Goal: Task Accomplishment & Management: Manage account settings

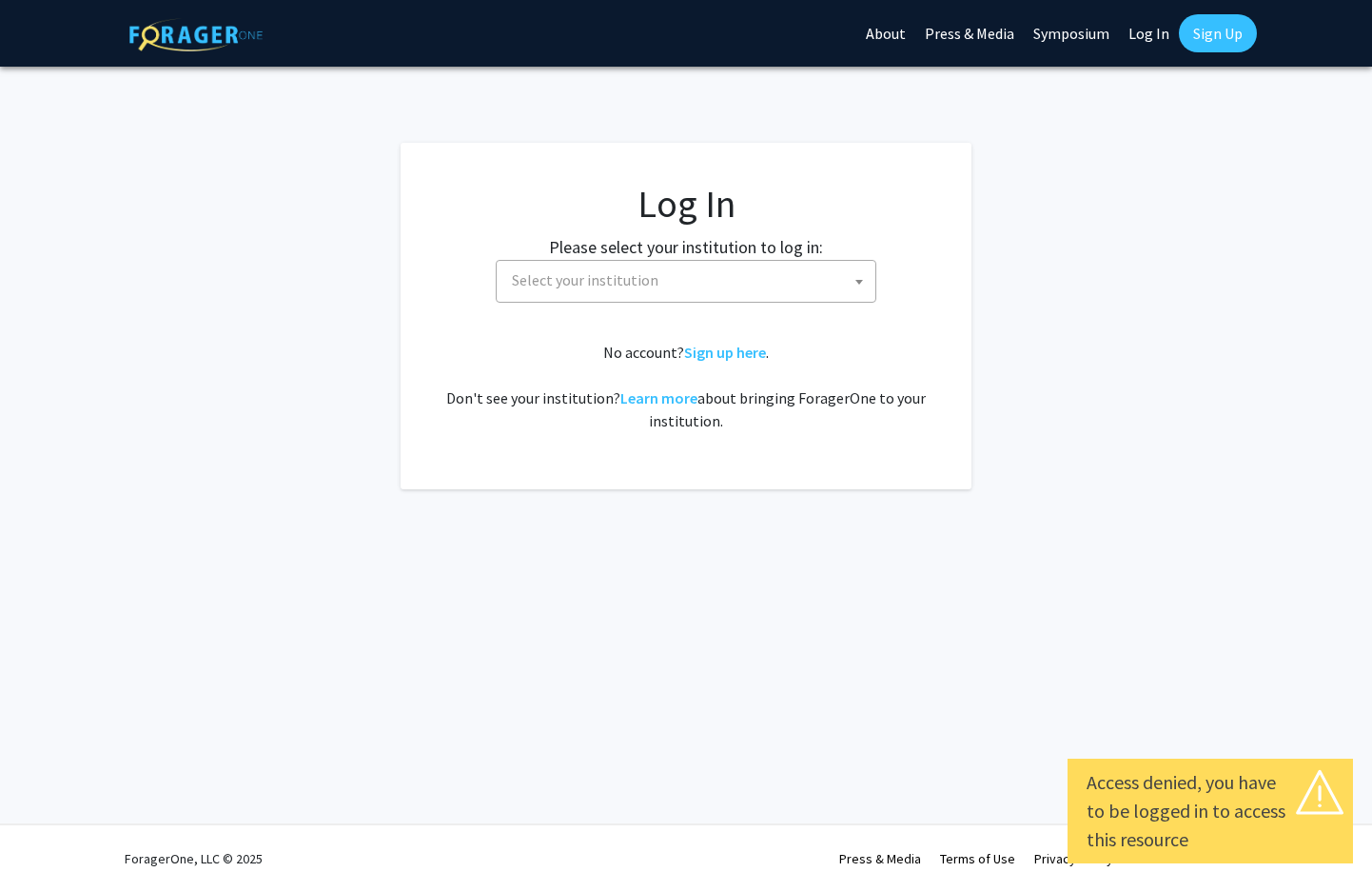
click at [573, 282] on span "Select your institution" at bounding box center [585, 280] width 147 height 19
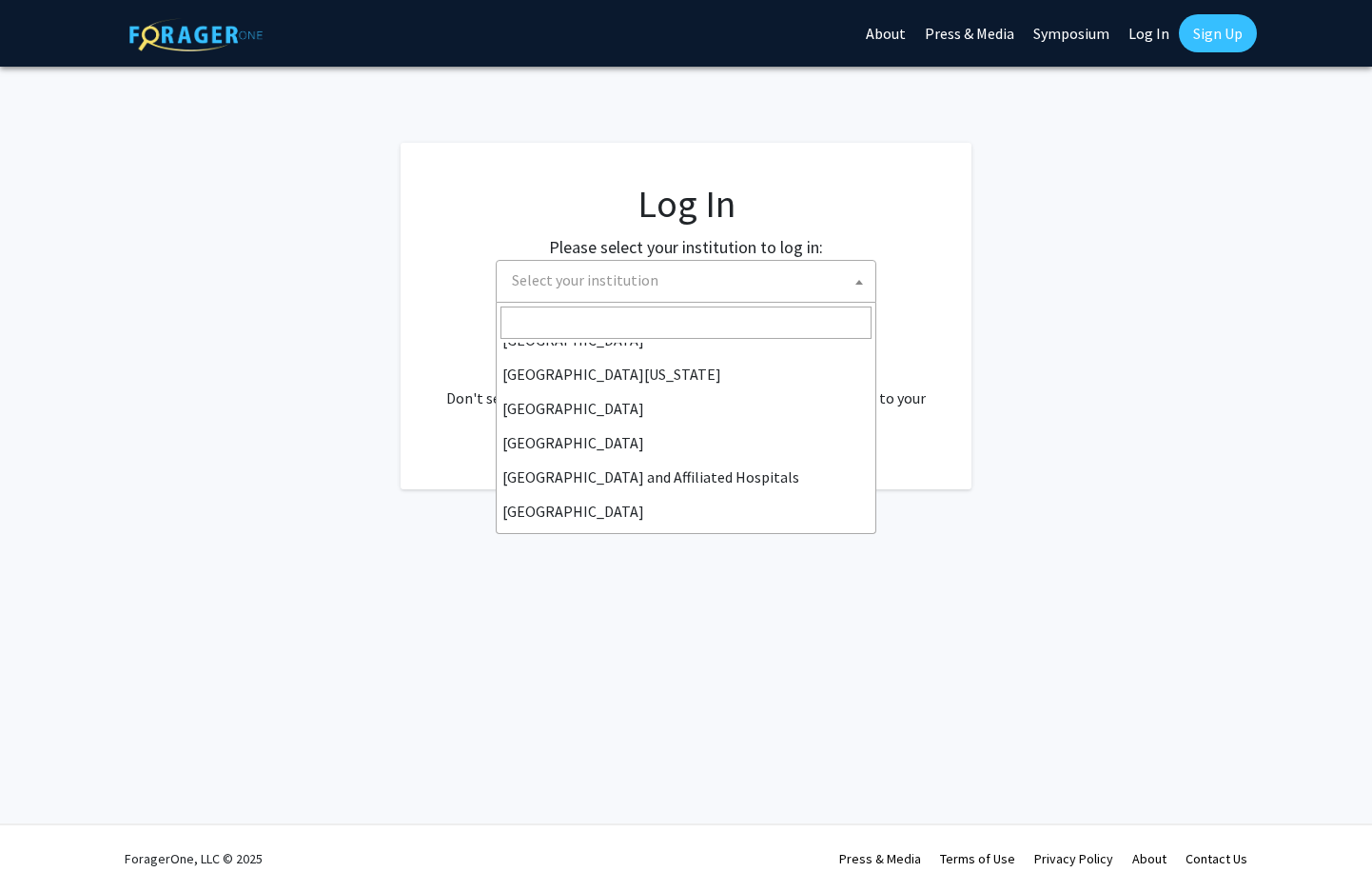
scroll to position [192, 0]
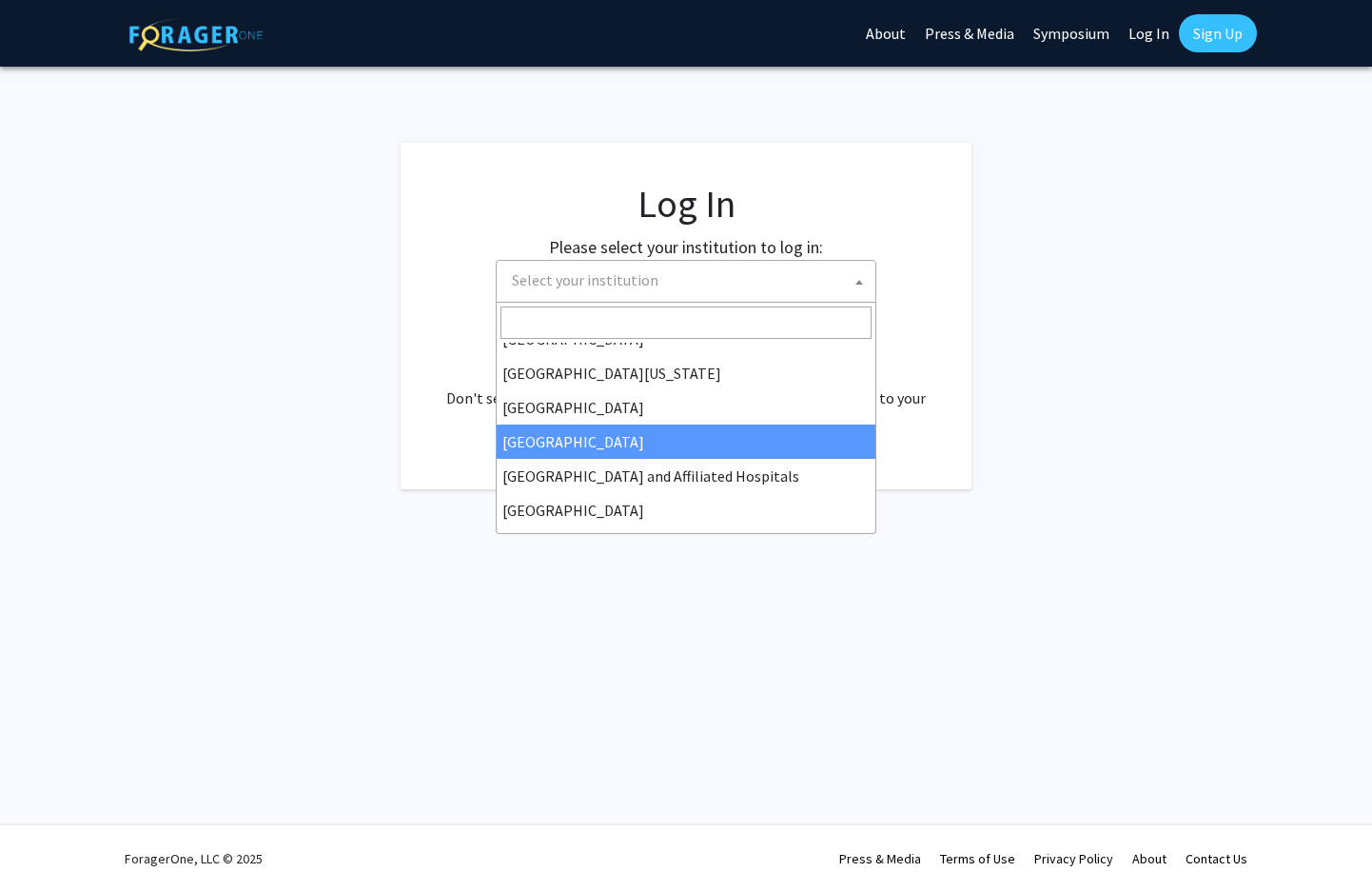
select select "23"
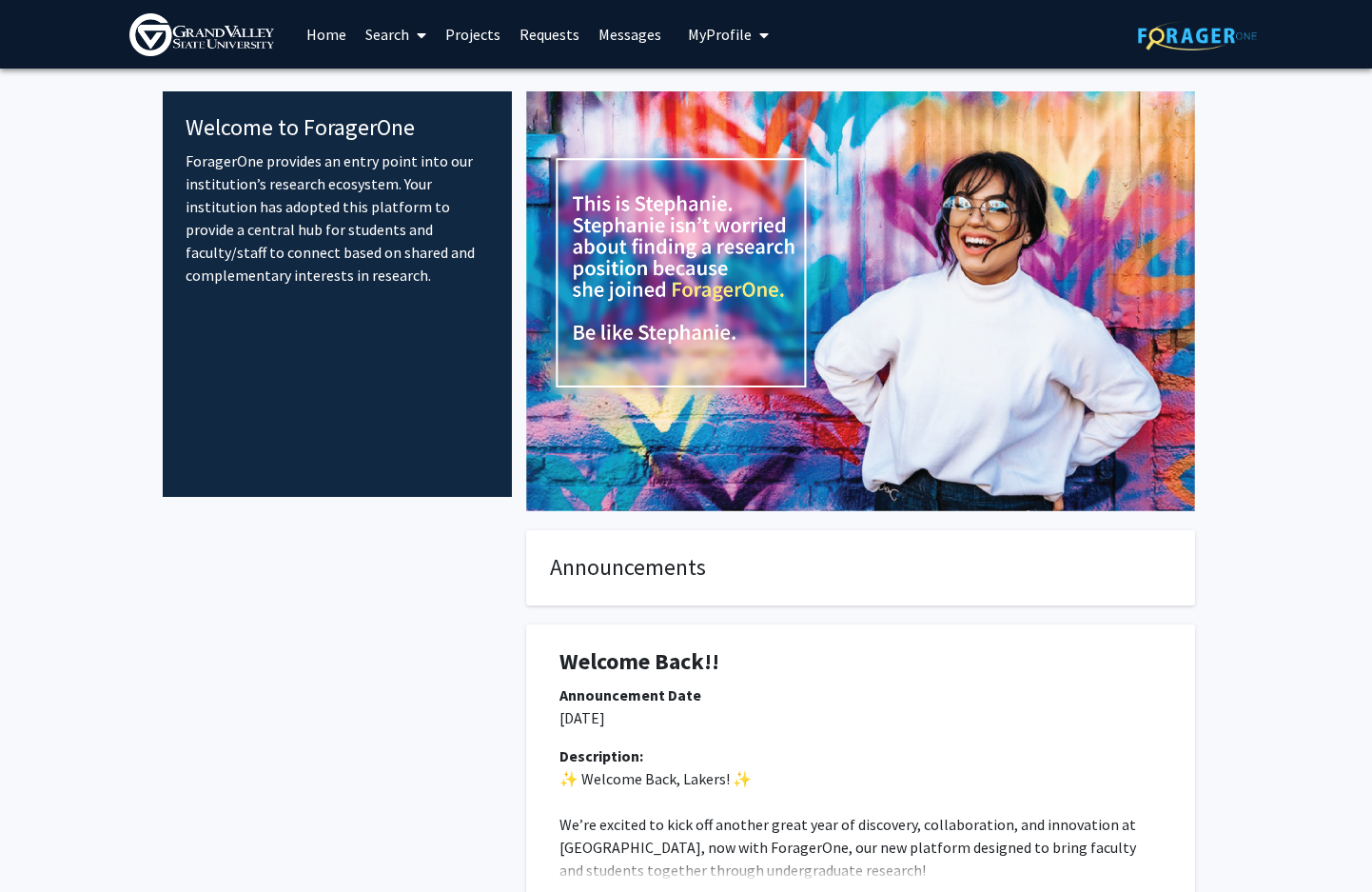
click at [717, 35] on span "My Profile" at bounding box center [720, 34] width 63 height 19
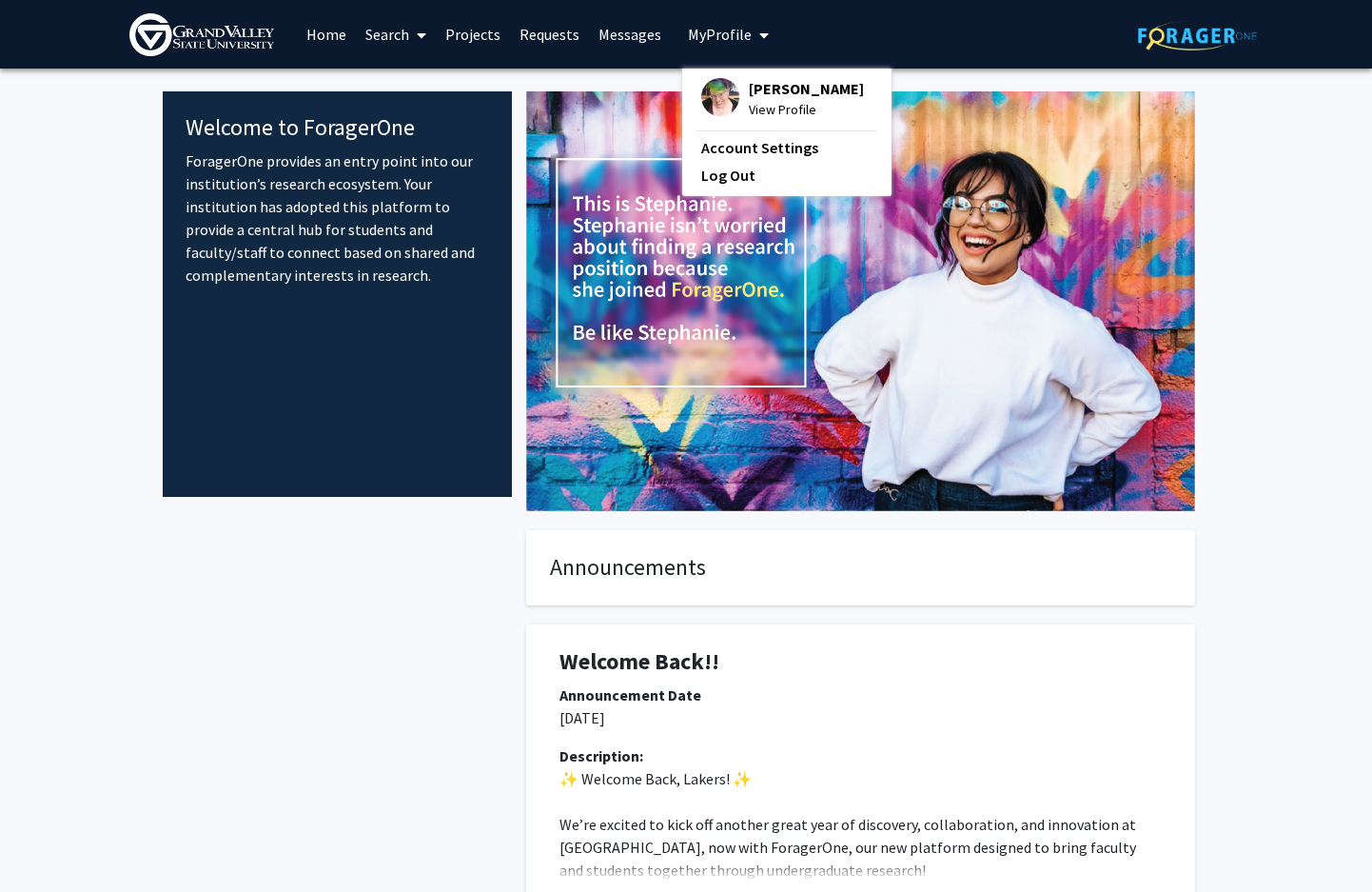
click at [779, 85] on span "[PERSON_NAME]" at bounding box center [806, 89] width 115 height 21
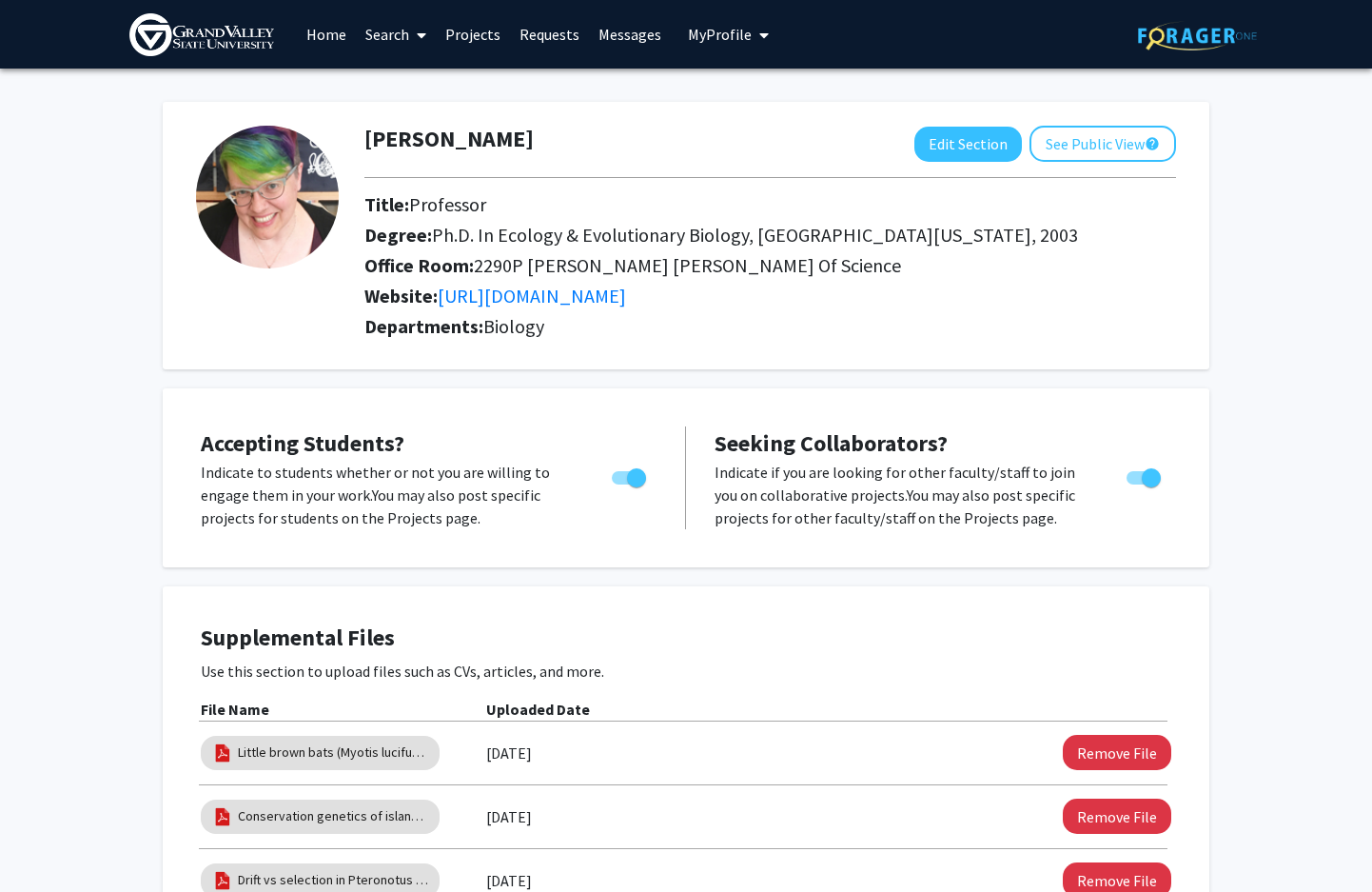
click at [734, 35] on span "My Profile" at bounding box center [720, 34] width 63 height 19
click at [712, 174] on link "Log Out" at bounding box center [787, 174] width 171 height 22
